Goal: Answer question/provide support: Share knowledge or assist other users

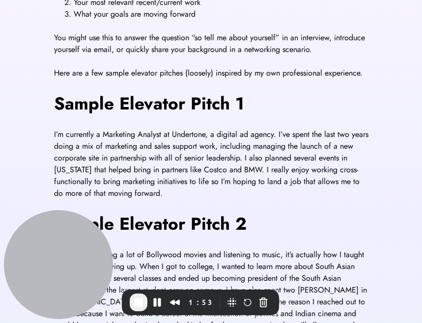
scroll to position [299, 0]
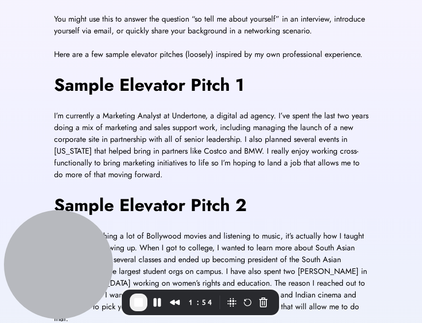
click at [92, 138] on span "I’m currently a Marketing Analyst at Undertone, a digital ad agency. I’ve spent…" at bounding box center [212, 145] width 317 height 70
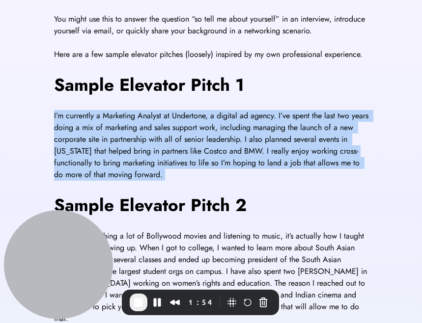
click at [92, 138] on span "I’m currently a Marketing Analyst at Undertone, a digital ad agency. I’ve spent…" at bounding box center [212, 145] width 317 height 70
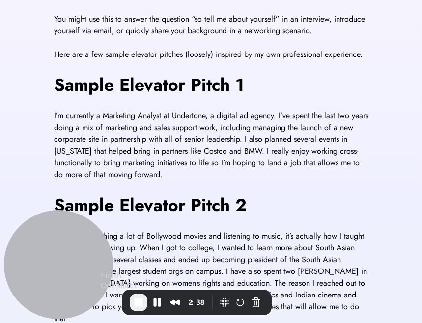
click at [136, 302] on span "End Recording" at bounding box center [139, 302] width 12 height 12
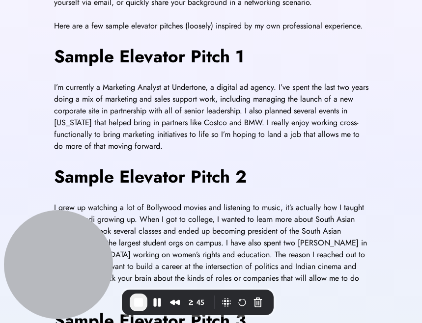
scroll to position [329, 0]
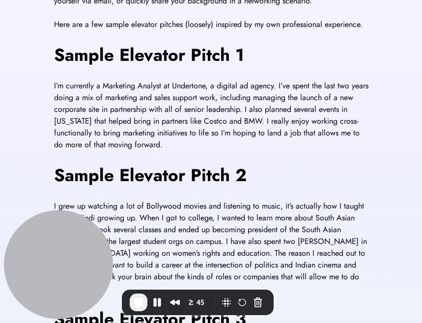
click at [101, 102] on span "I’m currently a Marketing Analyst at Undertone, a digital ad agency. I’ve spent…" at bounding box center [212, 115] width 317 height 70
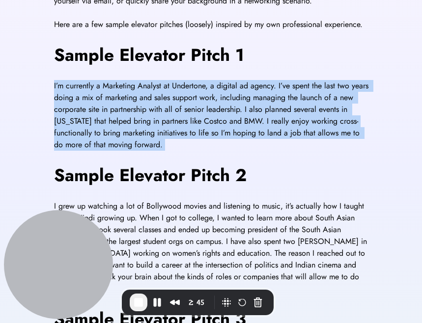
click at [101, 102] on span "I’m currently a Marketing Analyst at Undertone, a digital ad agency. I’ve spent…" at bounding box center [212, 115] width 317 height 70
click at [38, 115] on div "Elevator pitch templates Here are some examples of how to answer the question: …" at bounding box center [211, 113] width 422 height 774
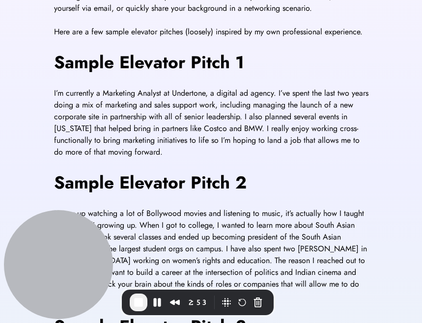
scroll to position [323, 0]
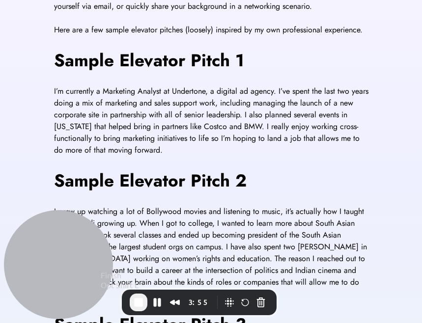
click at [136, 303] on span "End Recording" at bounding box center [139, 302] width 12 height 12
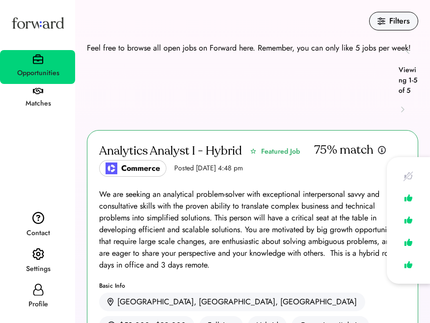
click at [40, 258] on img at bounding box center [38, 254] width 12 height 13
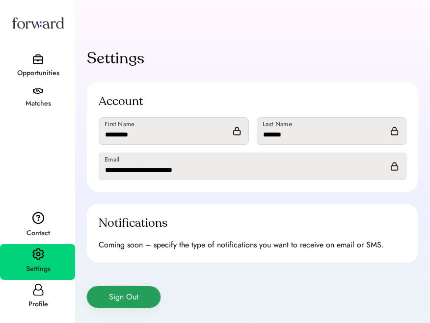
click at [133, 294] on button "Sign Out" at bounding box center [124, 297] width 74 height 22
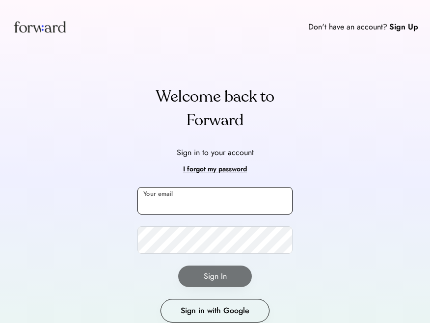
click at [171, 196] on input "email" at bounding box center [214, 200] width 155 height 27
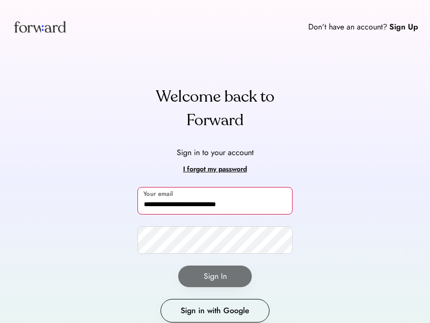
type input "**********"
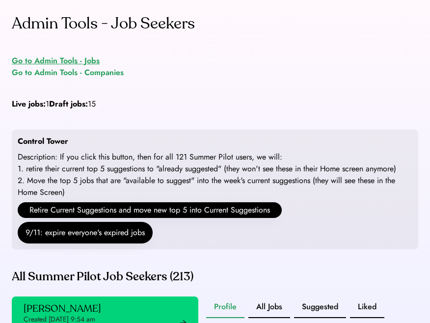
click at [85, 63] on div "Go to Admin Tools - Jobs" at bounding box center [56, 61] width 88 height 12
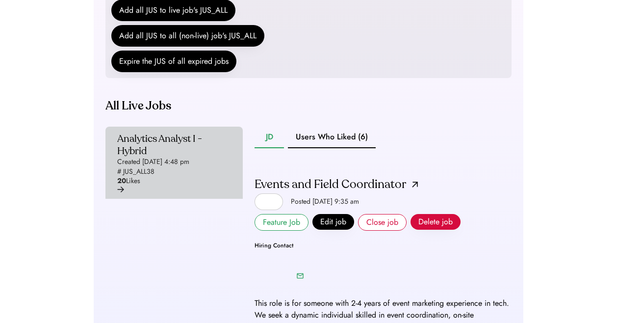
scroll to position [202, 0]
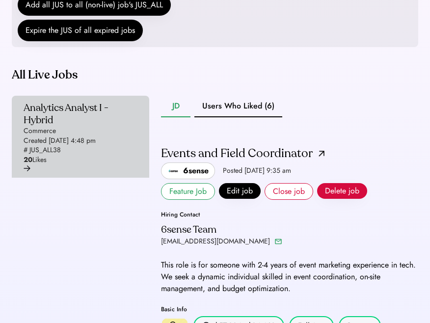
click at [96, 146] on div "Created Sep 5, 2025 4:48 pm" at bounding box center [60, 141] width 72 height 10
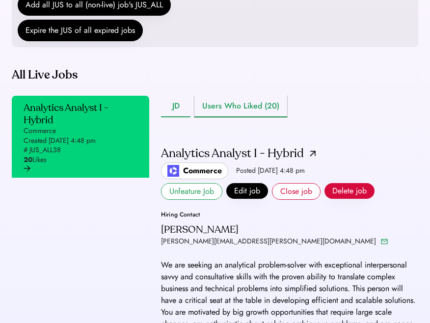
click at [220, 117] on button "Users Who Liked (20)" at bounding box center [240, 107] width 93 height 22
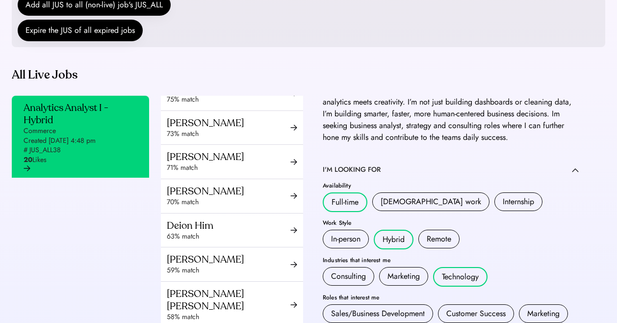
scroll to position [280, 0]
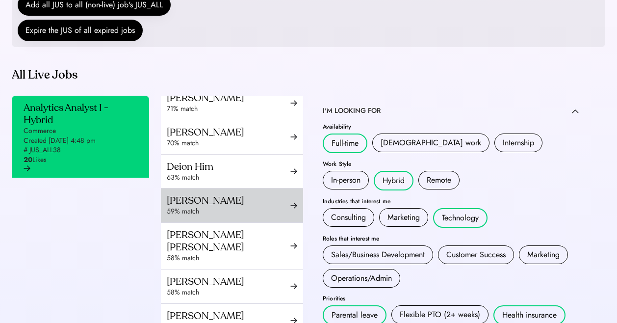
click at [235, 207] on div "Ankita Panigrahi" at bounding box center [229, 200] width 124 height 12
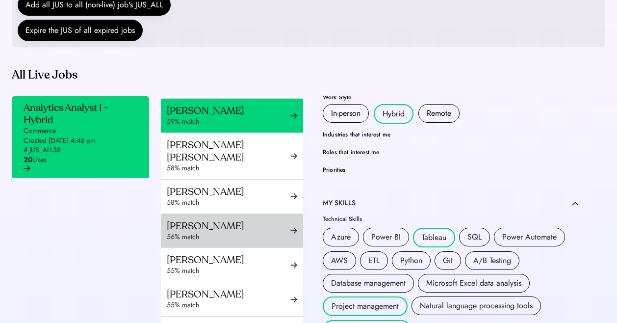
scroll to position [365, 0]
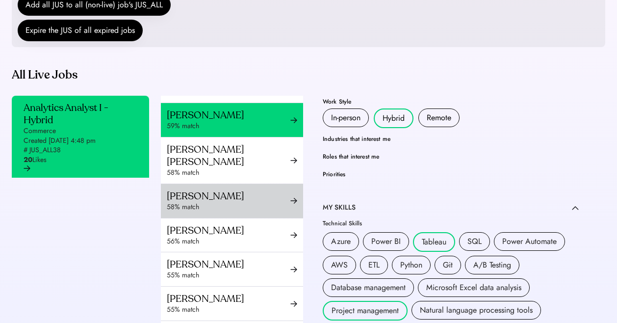
click at [266, 202] on div "[PERSON_NAME]" at bounding box center [229, 196] width 124 height 12
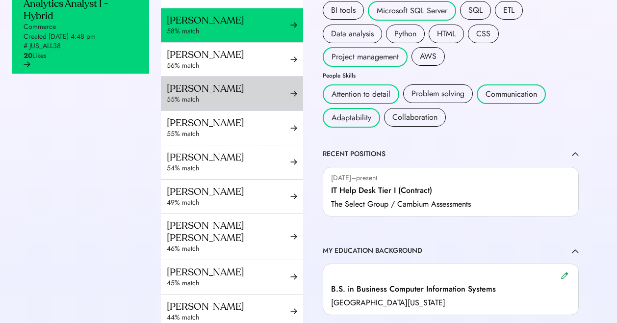
scroll to position [355, 0]
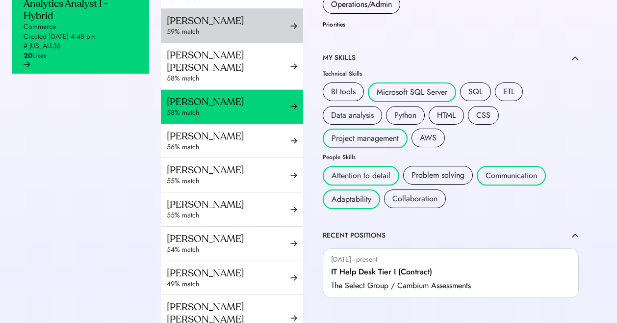
click at [259, 37] on div "59% match" at bounding box center [229, 32] width 124 height 10
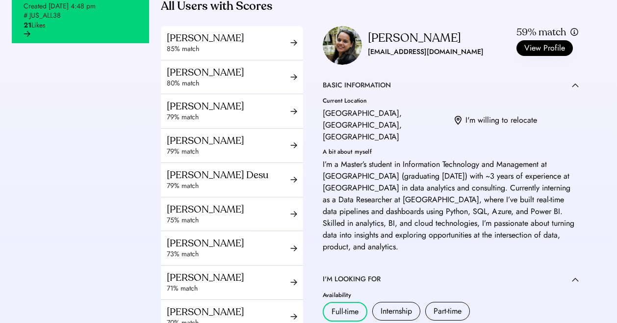
scroll to position [433, 0]
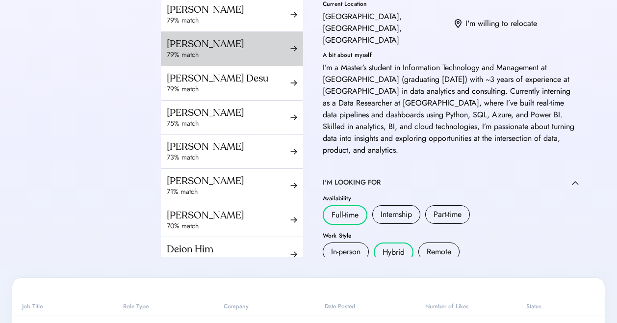
click at [230, 50] on div "[PERSON_NAME]" at bounding box center [229, 44] width 124 height 12
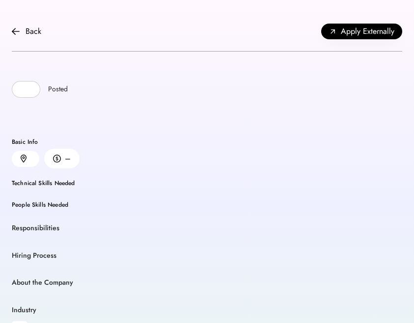
scroll to position [84, 0]
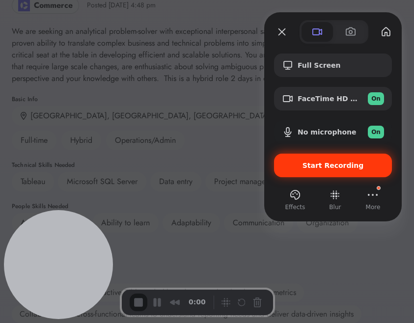
click at [291, 169] on div "Start Recording" at bounding box center [333, 166] width 118 height 24
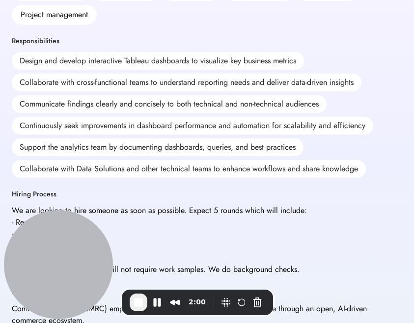
scroll to position [325, 0]
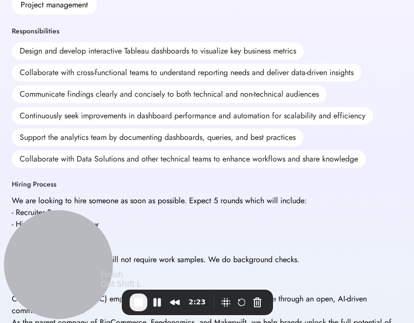
click at [140, 298] on span "End Recording" at bounding box center [139, 302] width 12 height 12
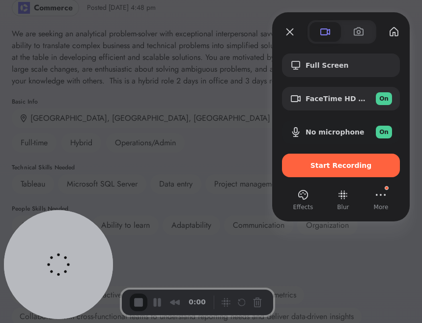
scroll to position [0, 0]
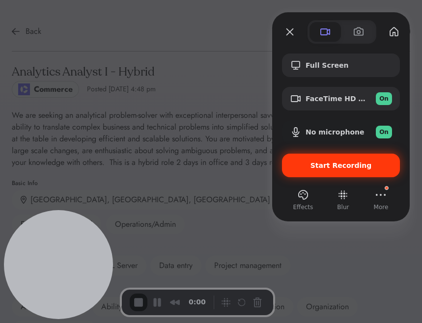
click at [334, 169] on span "Start Recording" at bounding box center [340, 165] width 61 height 8
click at [314, 168] on span "Start Recording" at bounding box center [341, 165] width 102 height 8
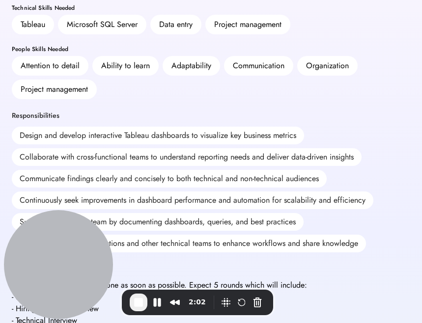
scroll to position [270, 0]
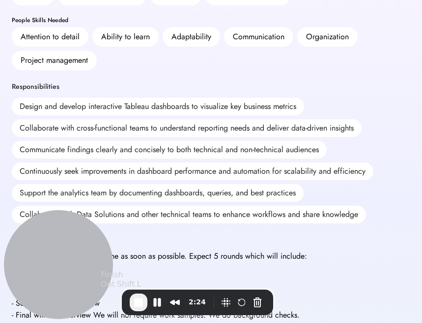
click at [139, 300] on span "End Recording" at bounding box center [139, 302] width 12 height 12
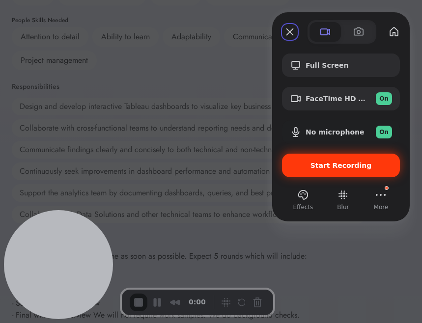
click at [325, 173] on div "Start Recording" at bounding box center [341, 166] width 118 height 24
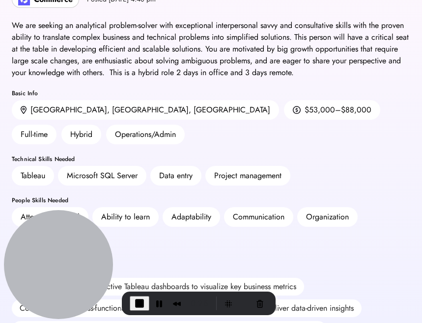
scroll to position [143, 0]
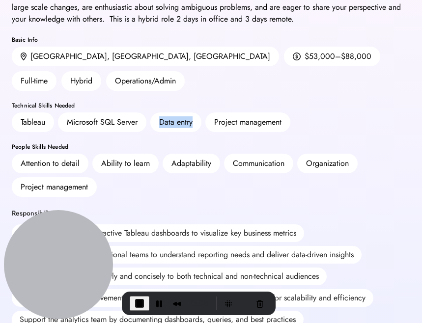
drag, startPoint x: 155, startPoint y: 97, endPoint x: 199, endPoint y: 97, distance: 44.7
click at [200, 112] on div "Data entry" at bounding box center [175, 122] width 51 height 20
click at [199, 112] on div "Data entry" at bounding box center [175, 122] width 51 height 20
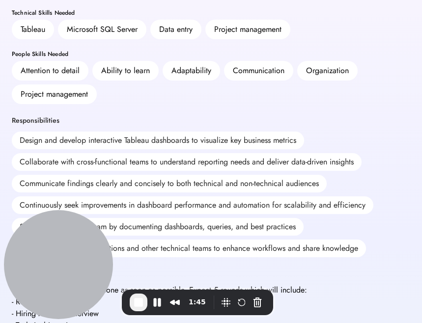
scroll to position [262, 0]
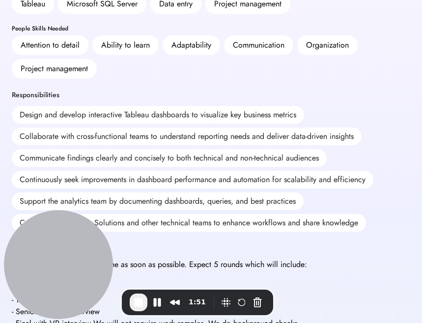
click at [47, 106] on div "Design and develop interactive Tableau dashboards to visualize key business met…" at bounding box center [158, 115] width 292 height 18
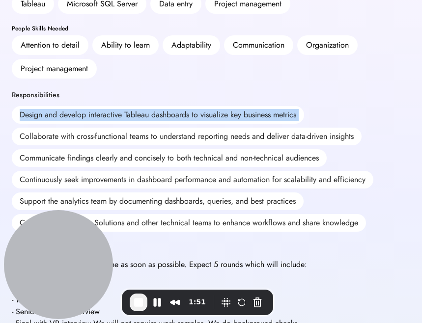
click at [47, 106] on div "Design and develop interactive Tableau dashboards to visualize key business met…" at bounding box center [158, 115] width 292 height 18
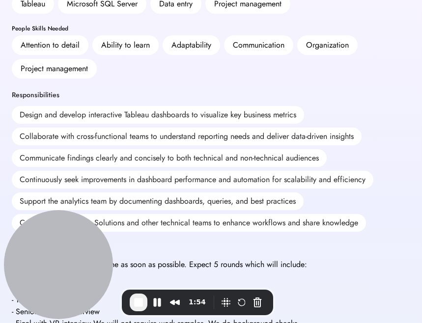
click at [67, 149] on div "Communicate findings clearly and concisely to both technical and non-technical …" at bounding box center [169, 158] width 315 height 18
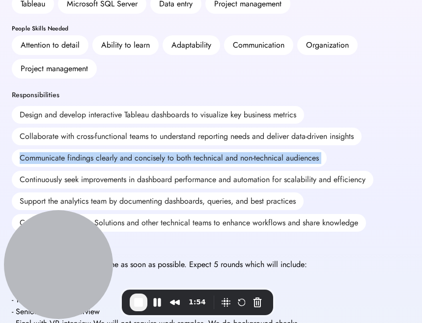
click at [67, 149] on div "Communicate findings clearly and concisely to both technical and non-technical …" at bounding box center [169, 158] width 315 height 18
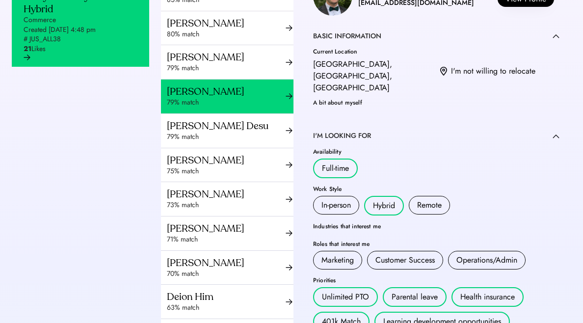
scroll to position [103, 0]
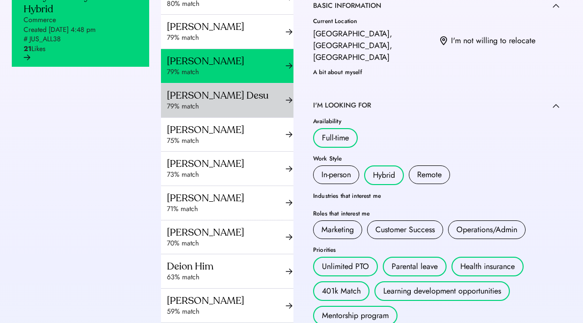
click at [230, 102] on div "[PERSON_NAME] Desu" at bounding box center [226, 95] width 119 height 12
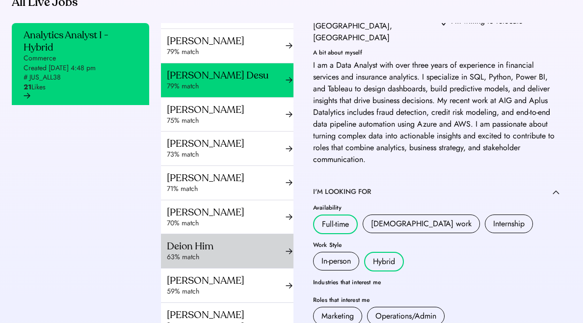
scroll to position [267, 0]
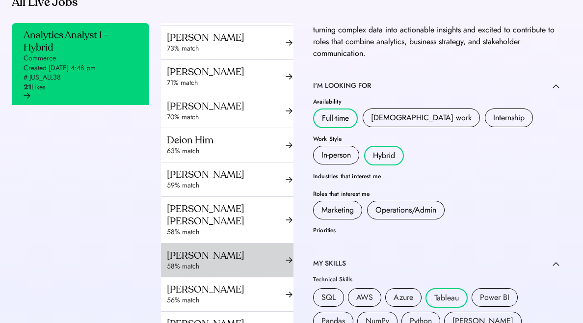
click at [231, 271] on div "58% match" at bounding box center [226, 267] width 119 height 10
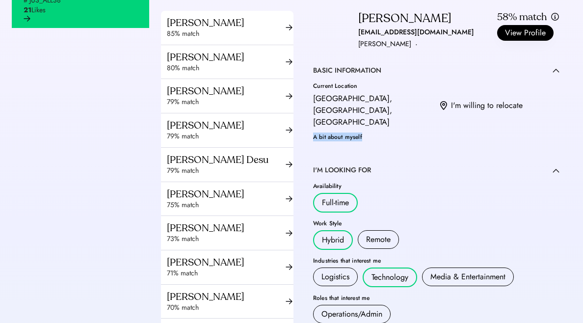
drag, startPoint x: 311, startPoint y: 137, endPoint x: 366, endPoint y: 138, distance: 55.0
click at [366, 138] on div "A bit about myself" at bounding box center [436, 137] width 246 height 6
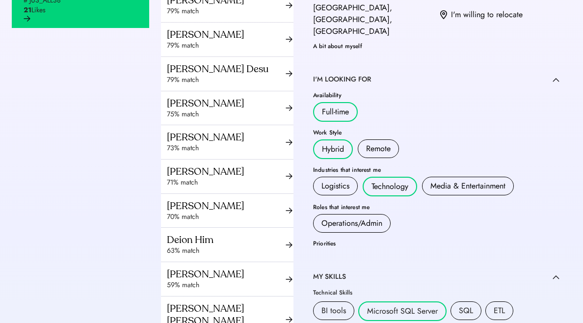
scroll to position [27, 0]
